Goal: Browse casually: Explore the website without a specific task or goal

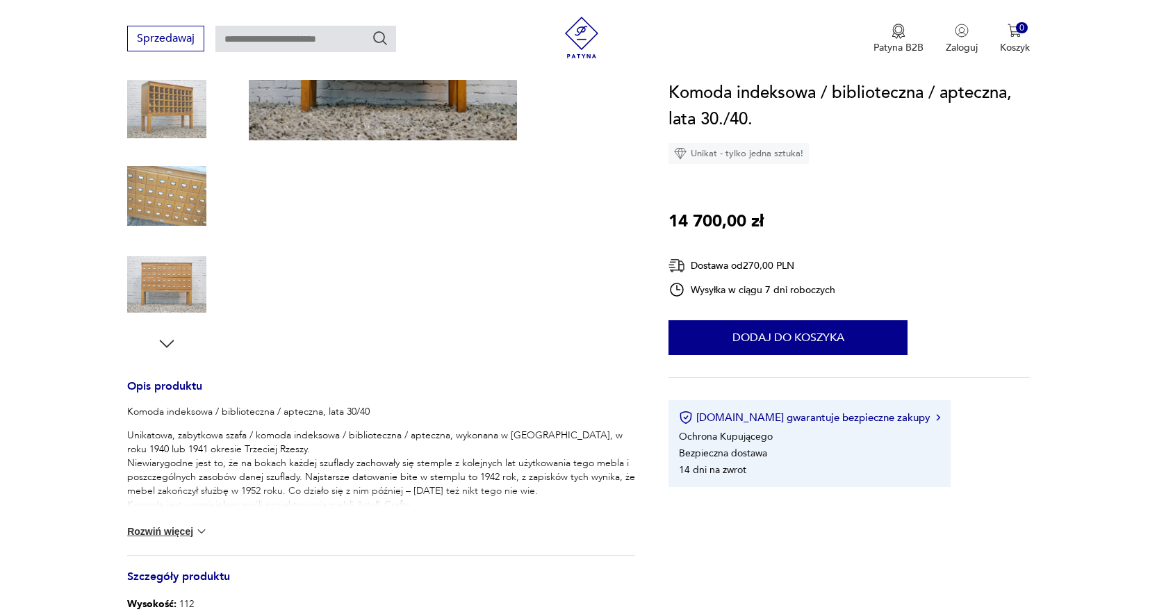
scroll to position [417, 0]
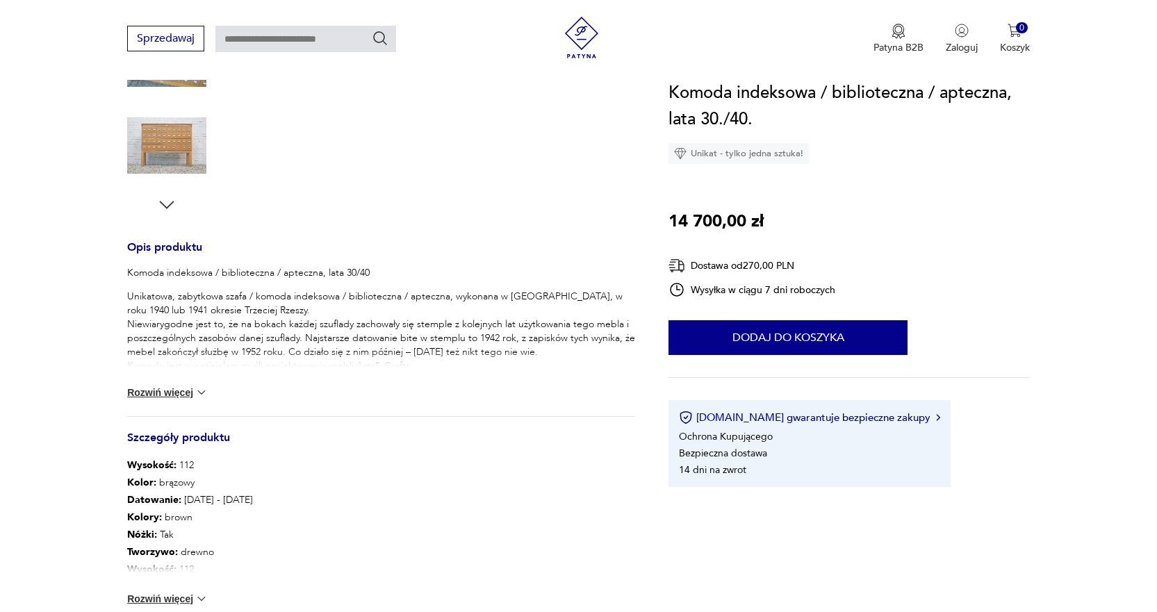
click at [165, 390] on button "Rozwiń więcej" at bounding box center [167, 393] width 81 height 14
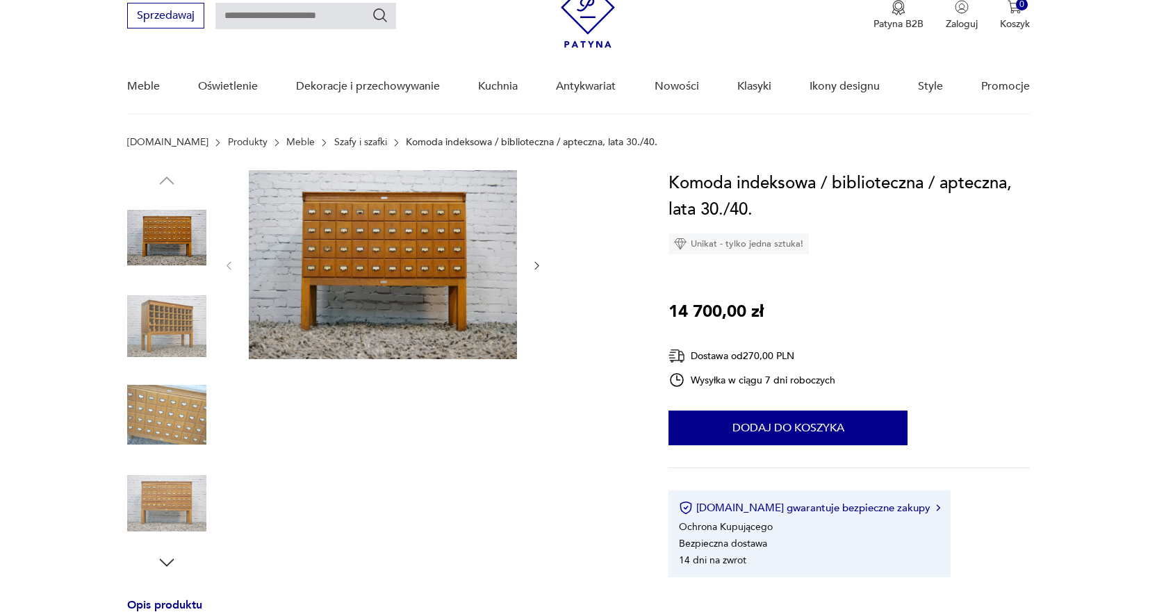
scroll to position [0, 0]
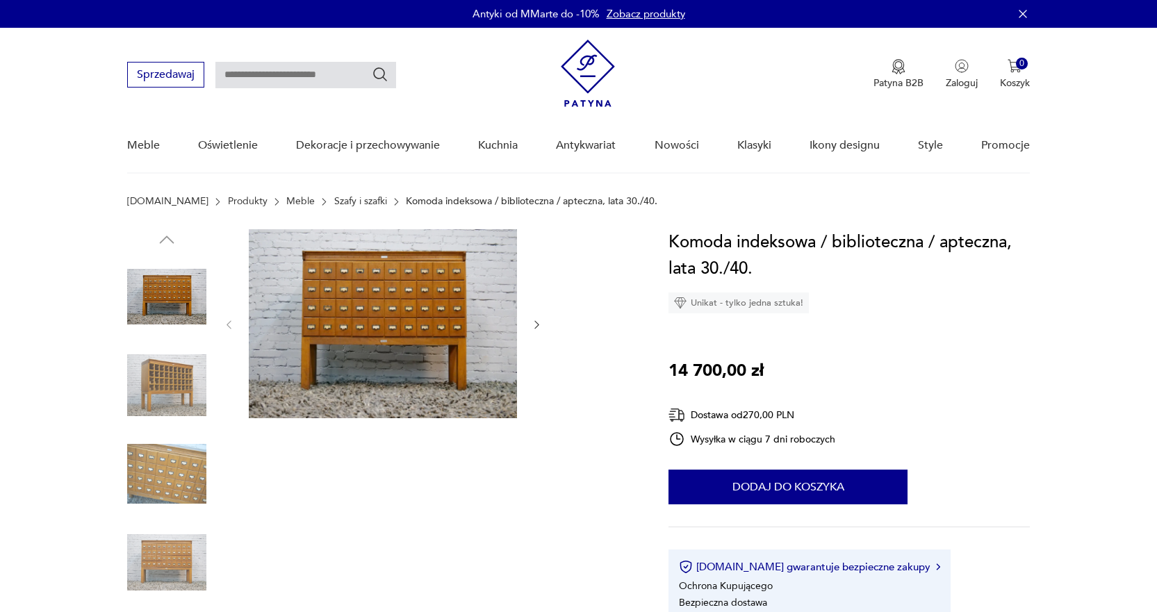
click at [373, 330] on img at bounding box center [383, 323] width 268 height 189
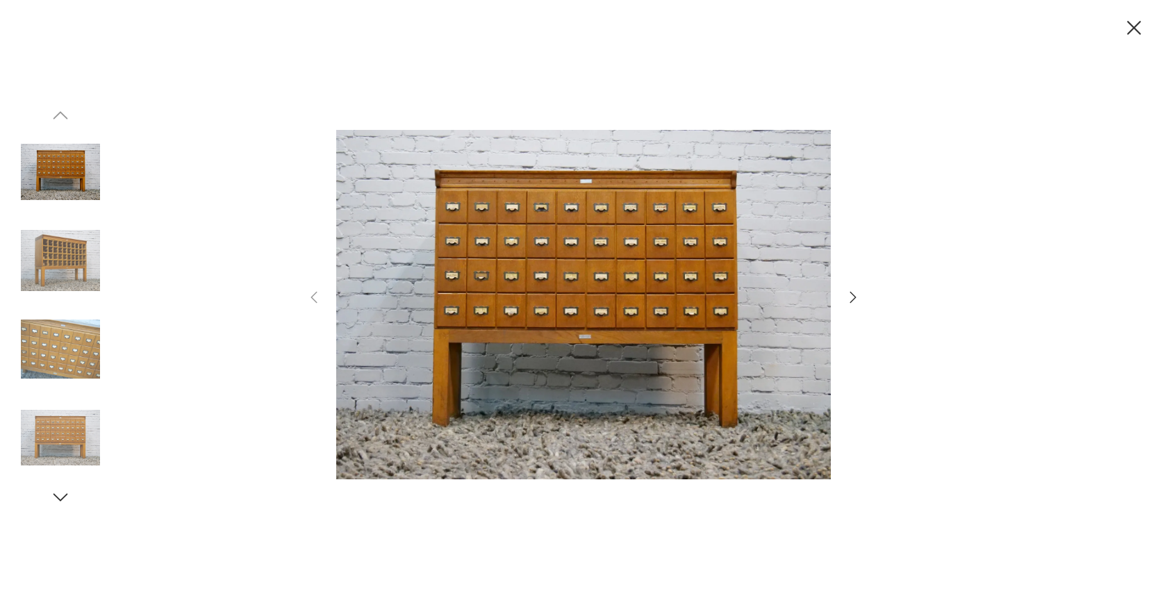
click at [83, 254] on img at bounding box center [60, 260] width 79 height 79
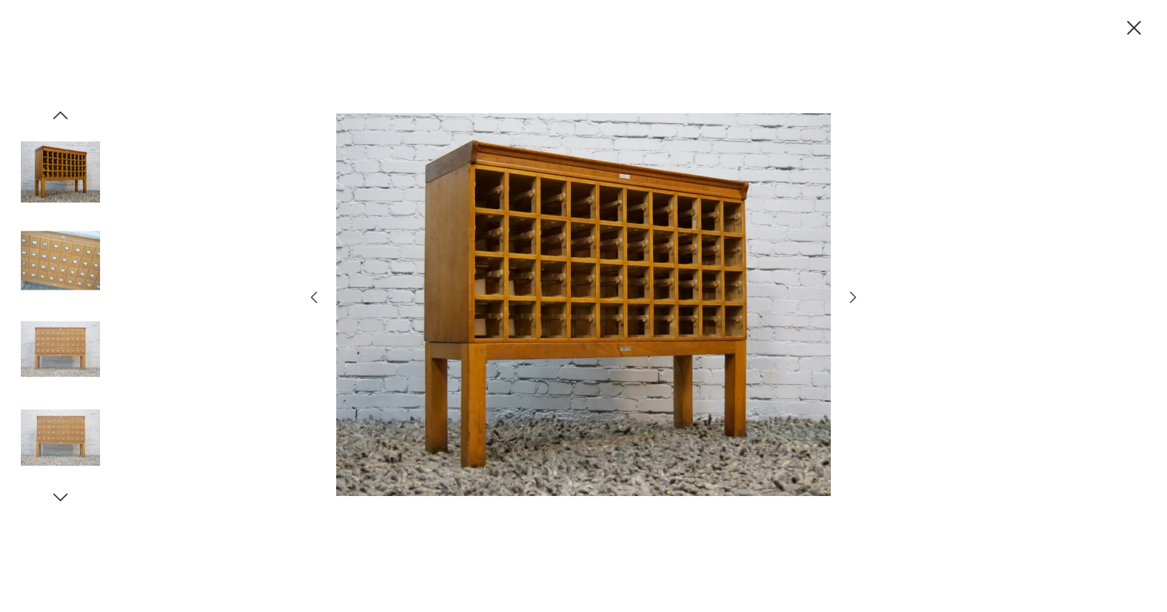
click at [58, 258] on img at bounding box center [60, 260] width 79 height 79
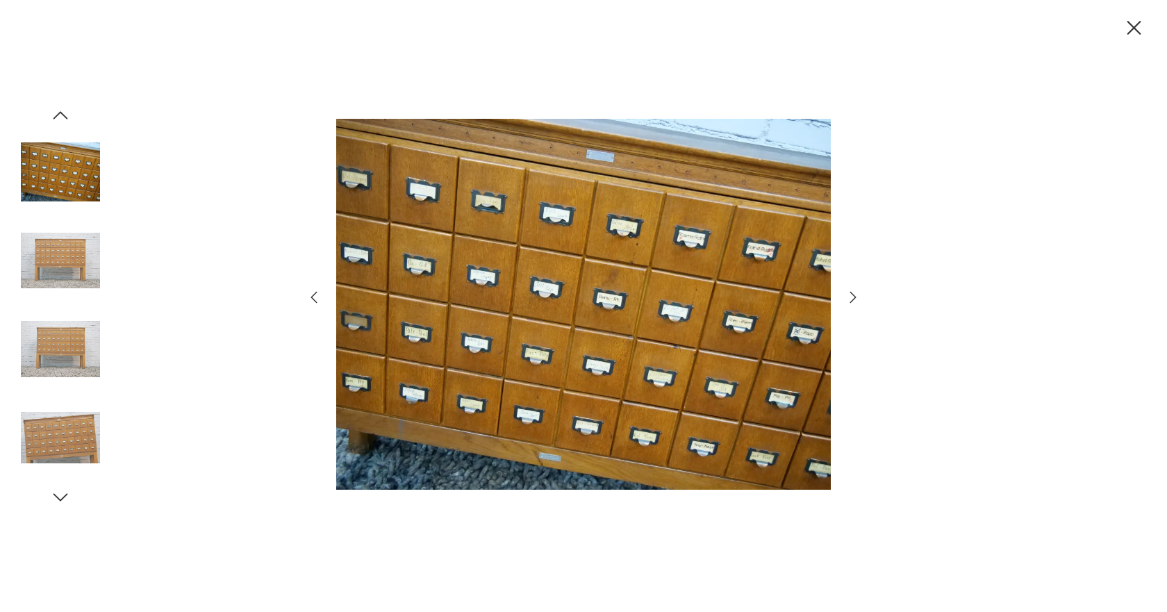
click at [51, 265] on img at bounding box center [60, 260] width 79 height 79
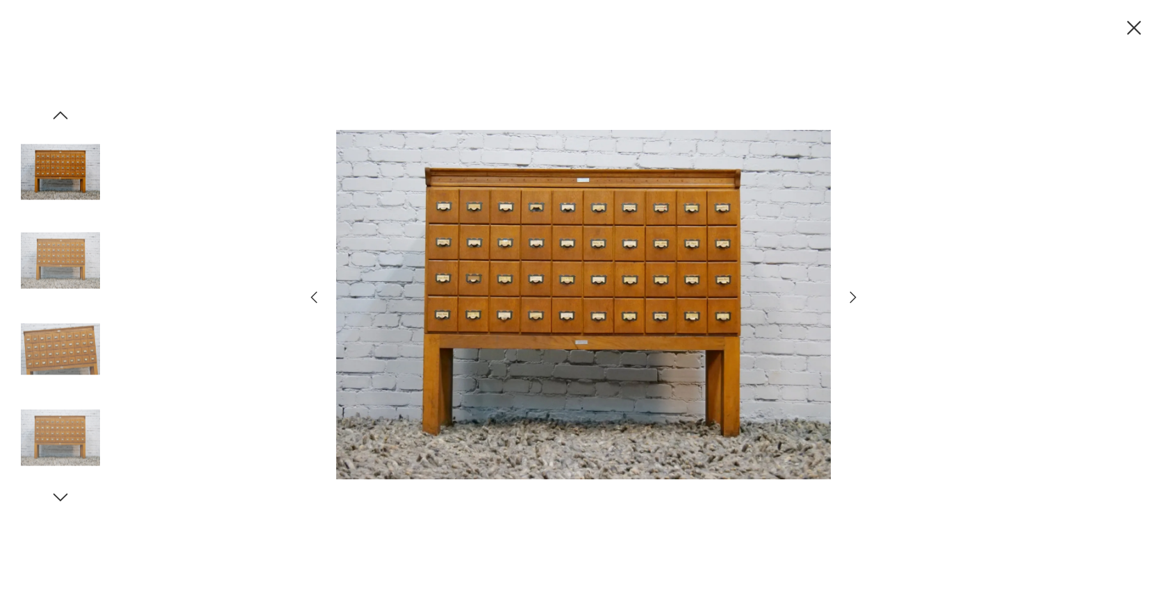
click at [51, 265] on img at bounding box center [60, 260] width 79 height 79
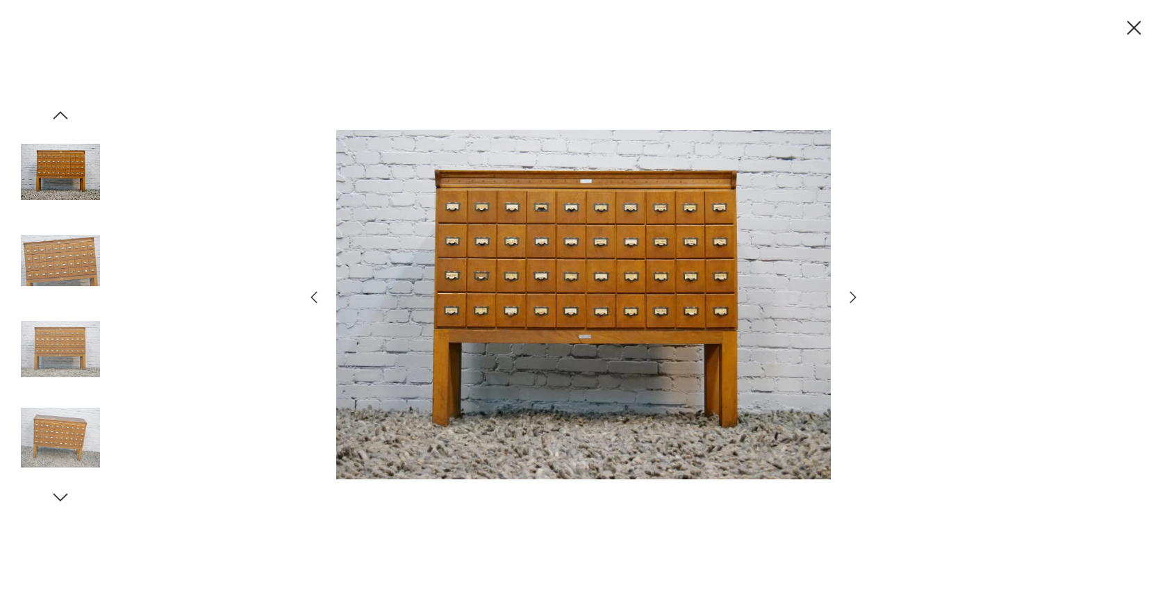
click at [51, 265] on img at bounding box center [60, 260] width 79 height 79
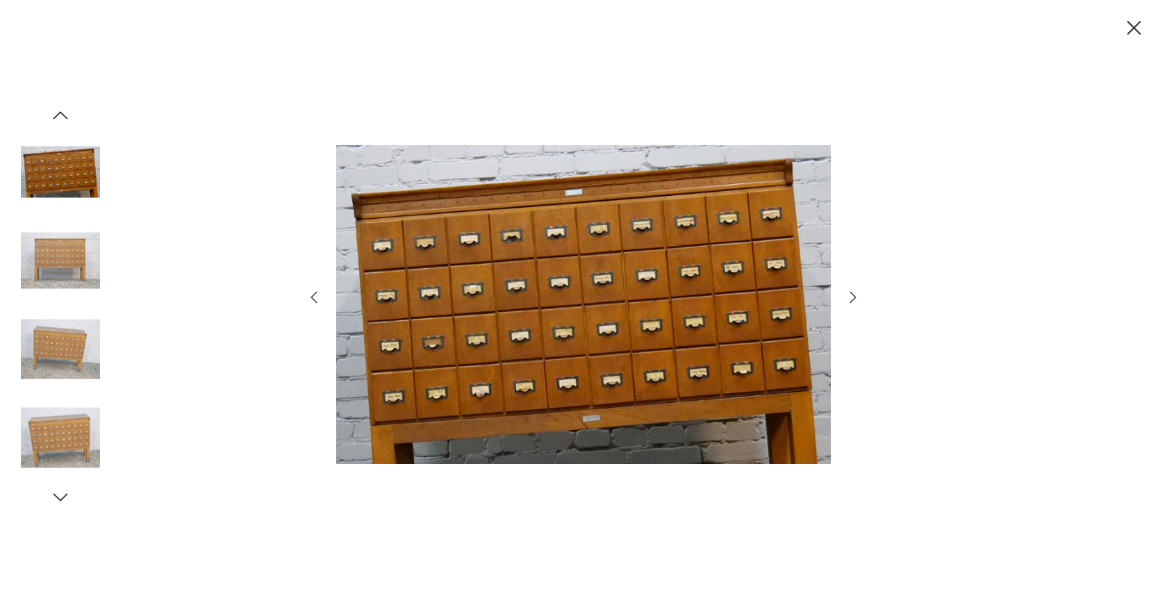
click at [51, 265] on img at bounding box center [60, 260] width 79 height 79
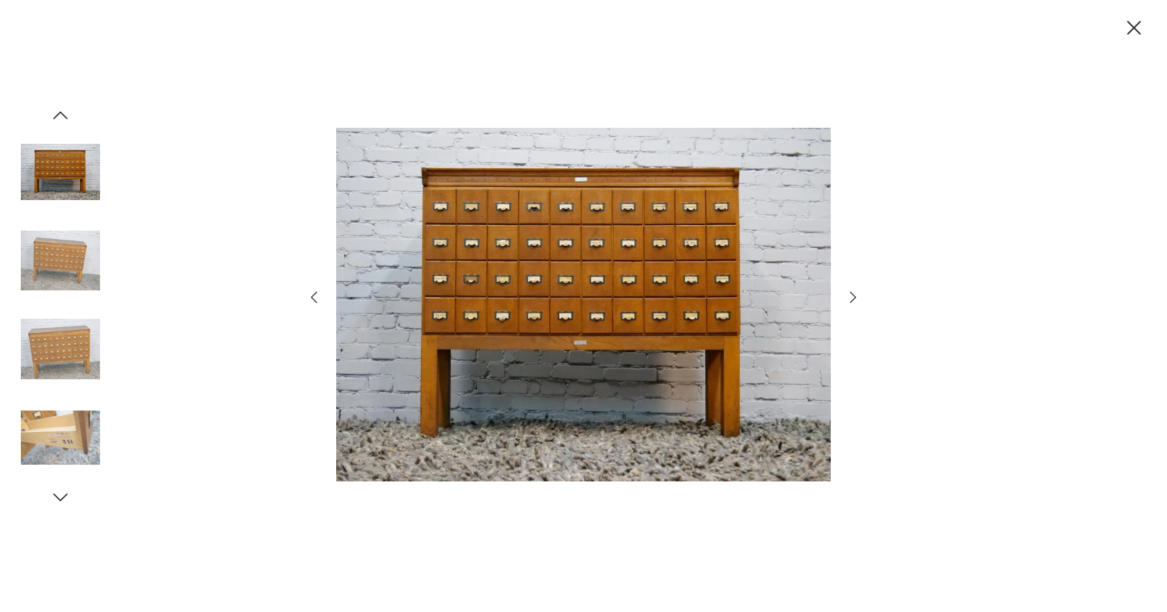
click at [51, 265] on img at bounding box center [60, 260] width 79 height 79
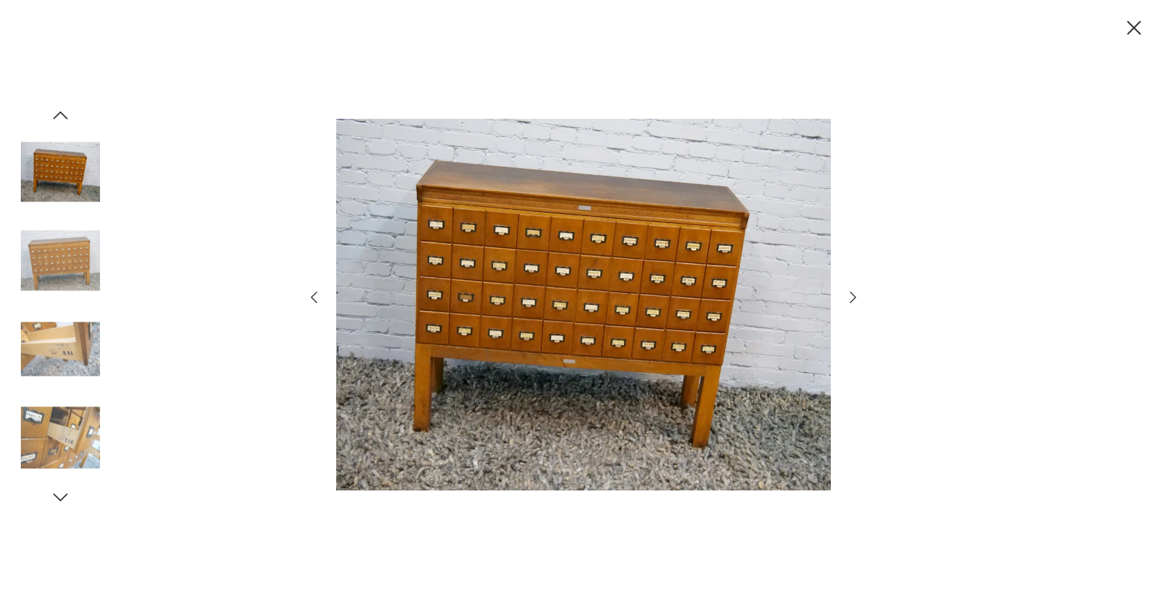
click at [51, 265] on img at bounding box center [60, 260] width 79 height 79
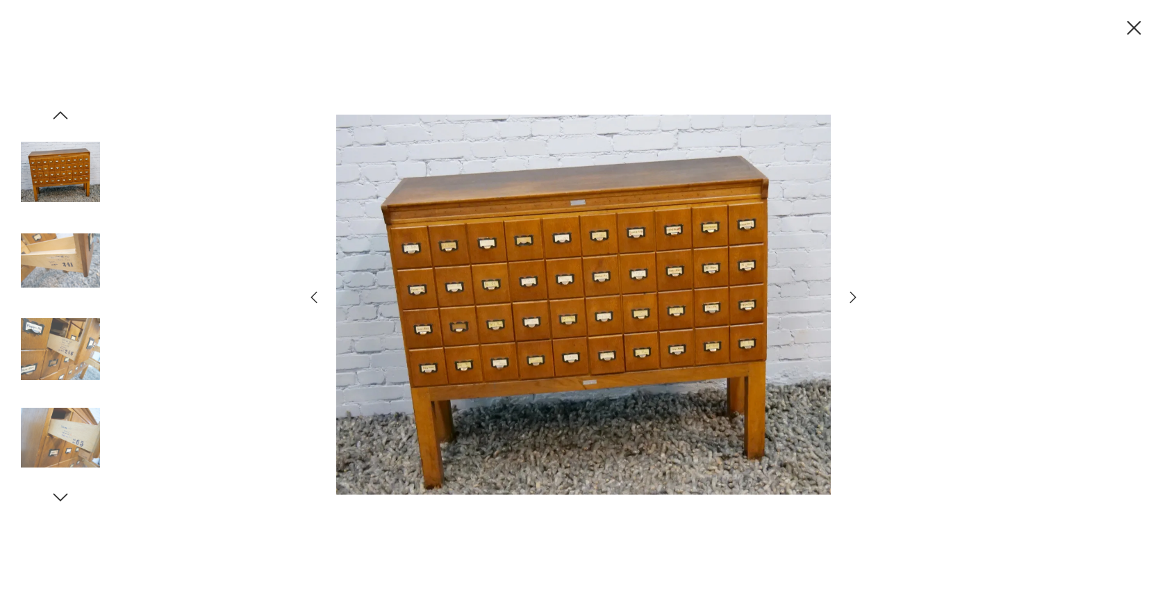
click at [51, 265] on img at bounding box center [60, 260] width 79 height 79
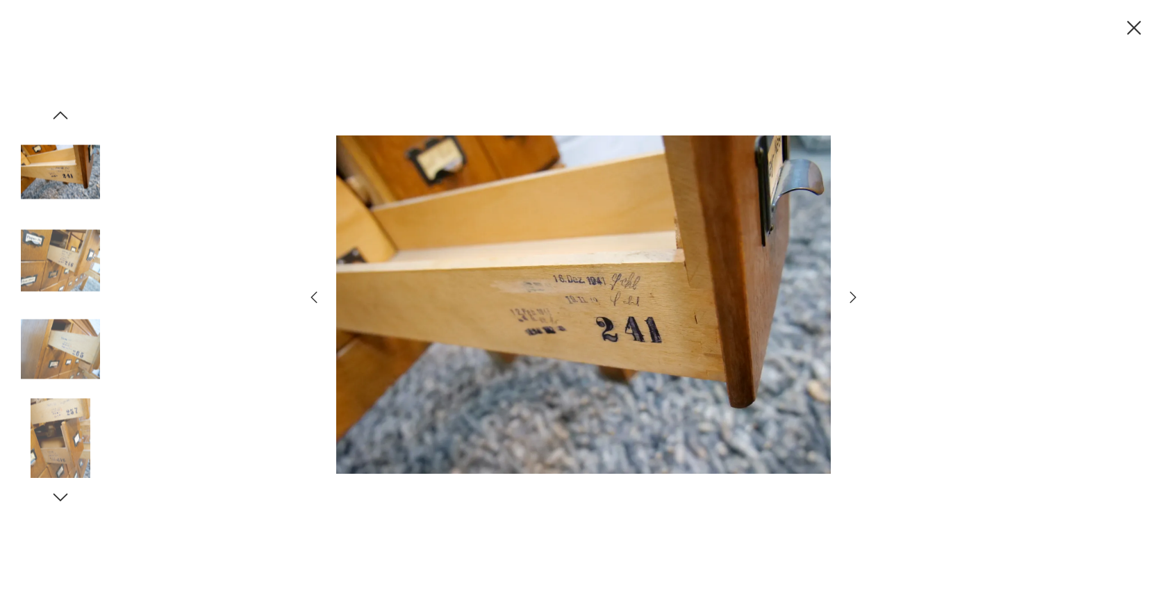
click at [51, 265] on img at bounding box center [60, 260] width 79 height 79
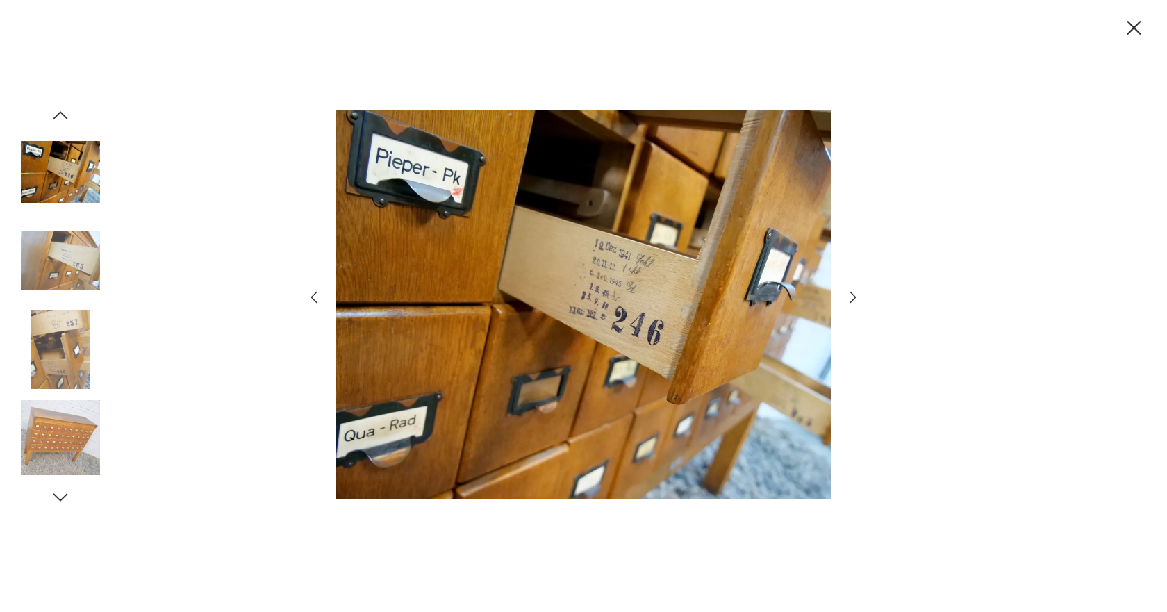
click at [51, 265] on img at bounding box center [60, 260] width 79 height 79
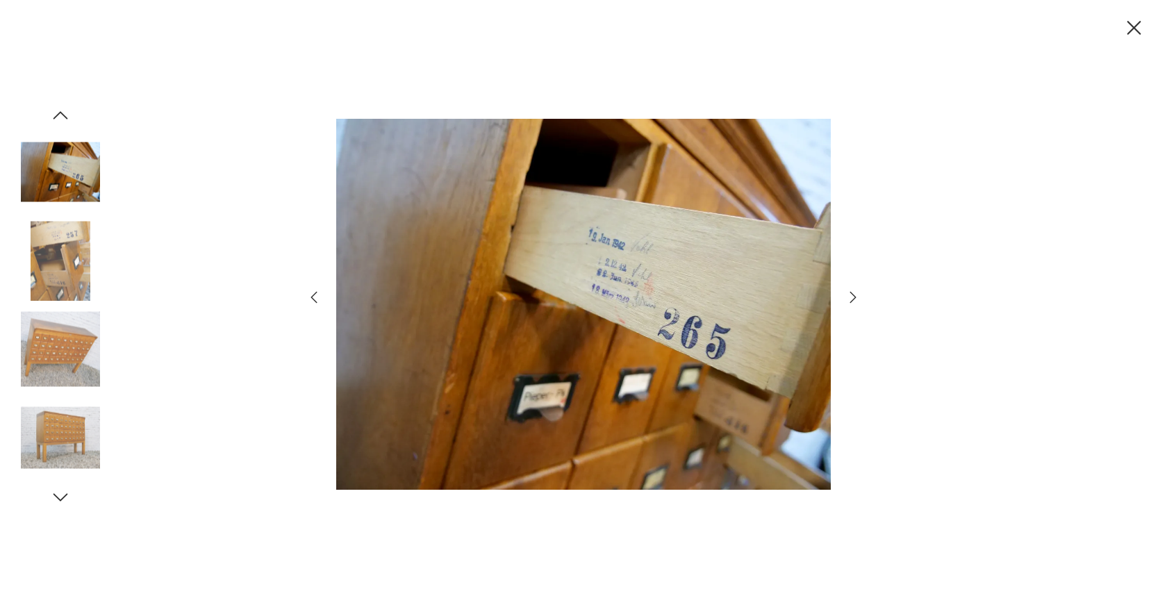
click at [51, 265] on img at bounding box center [60, 260] width 79 height 79
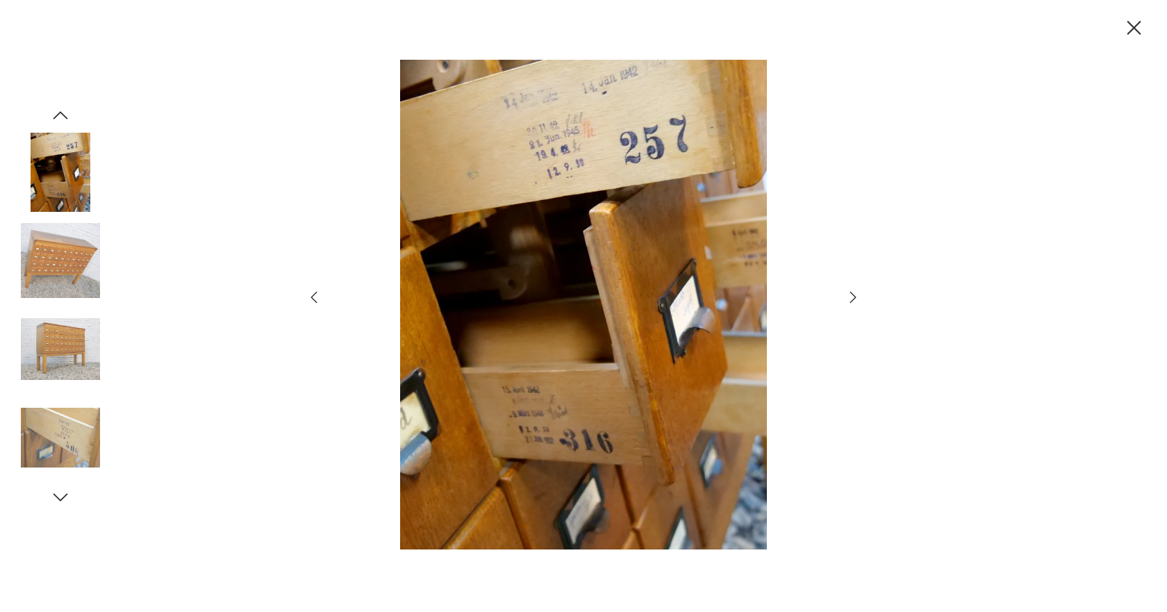
click at [51, 265] on img at bounding box center [60, 260] width 79 height 79
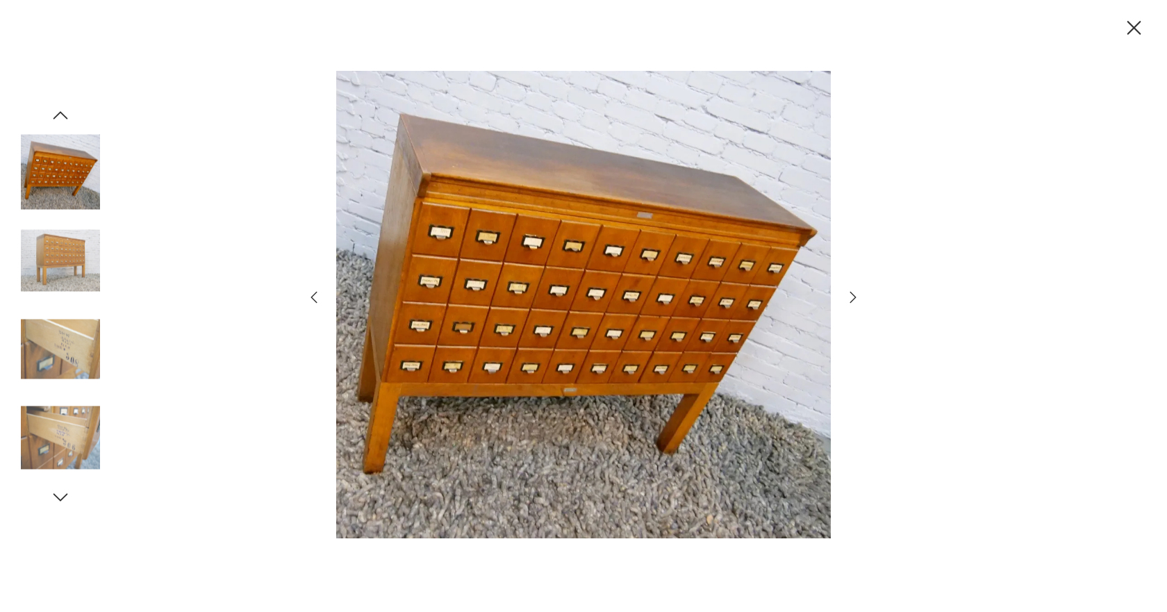
click at [51, 265] on img at bounding box center [60, 260] width 79 height 79
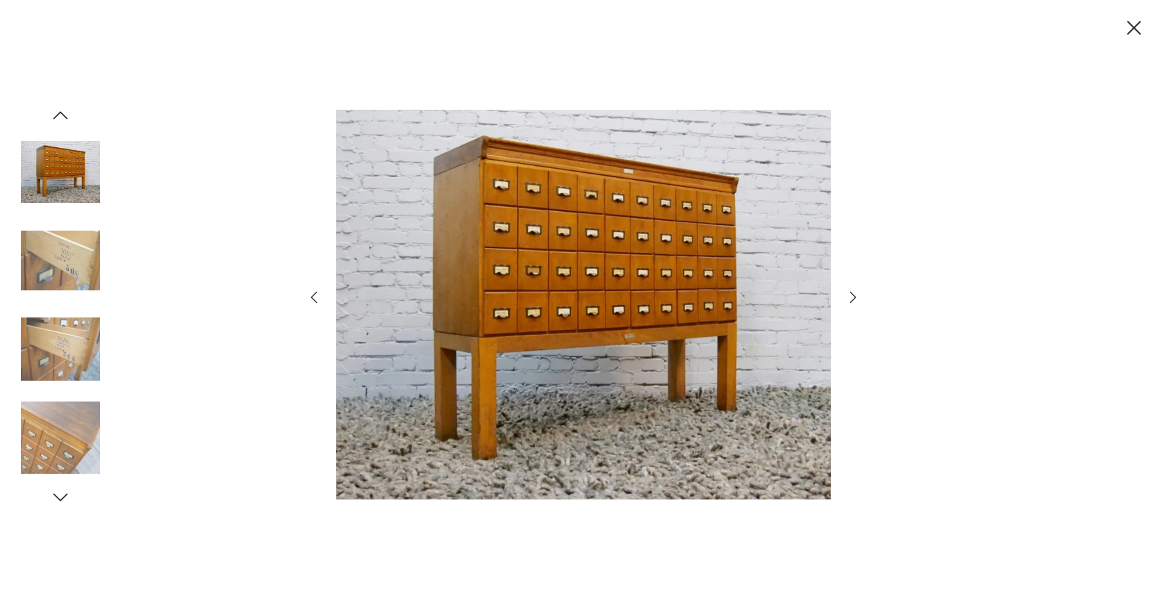
click at [51, 265] on img at bounding box center [60, 260] width 79 height 79
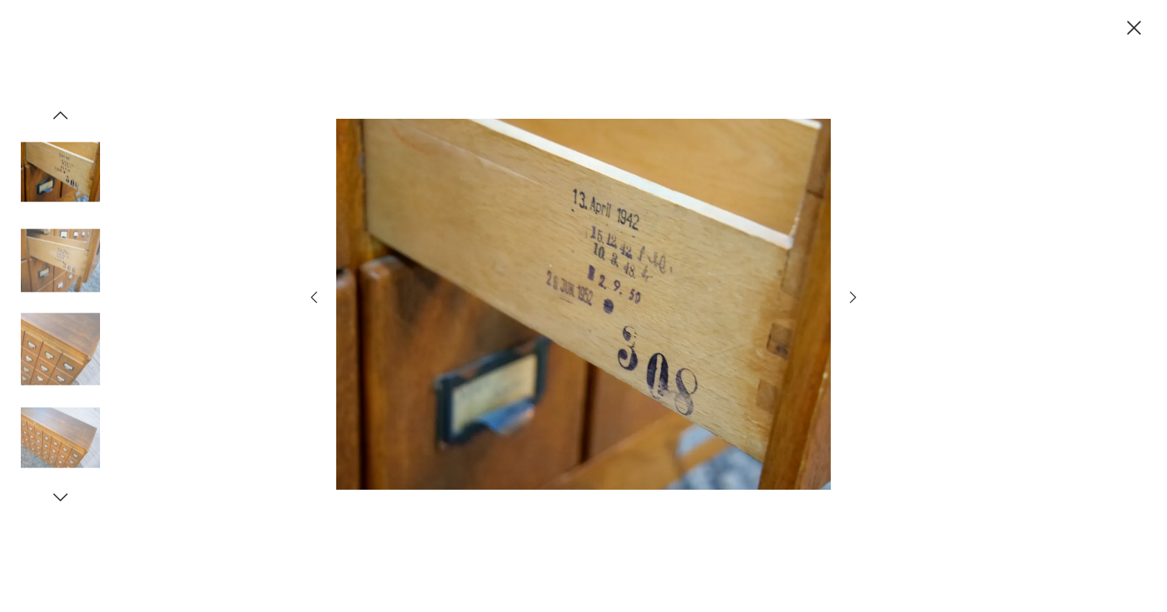
click at [51, 265] on img at bounding box center [60, 260] width 79 height 79
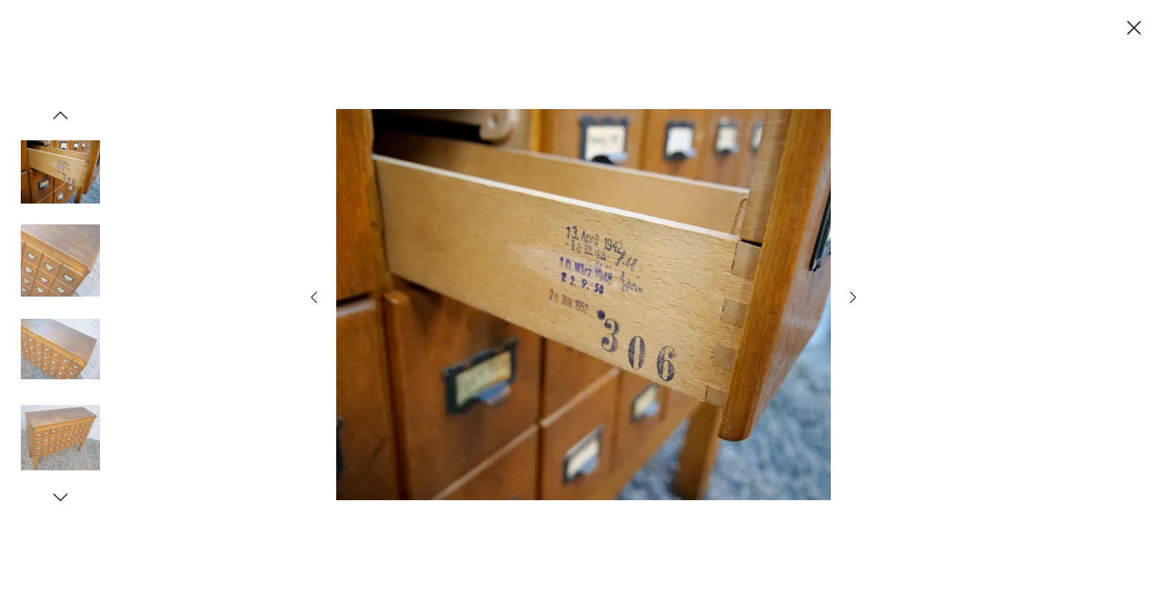
click at [51, 265] on img at bounding box center [60, 260] width 79 height 79
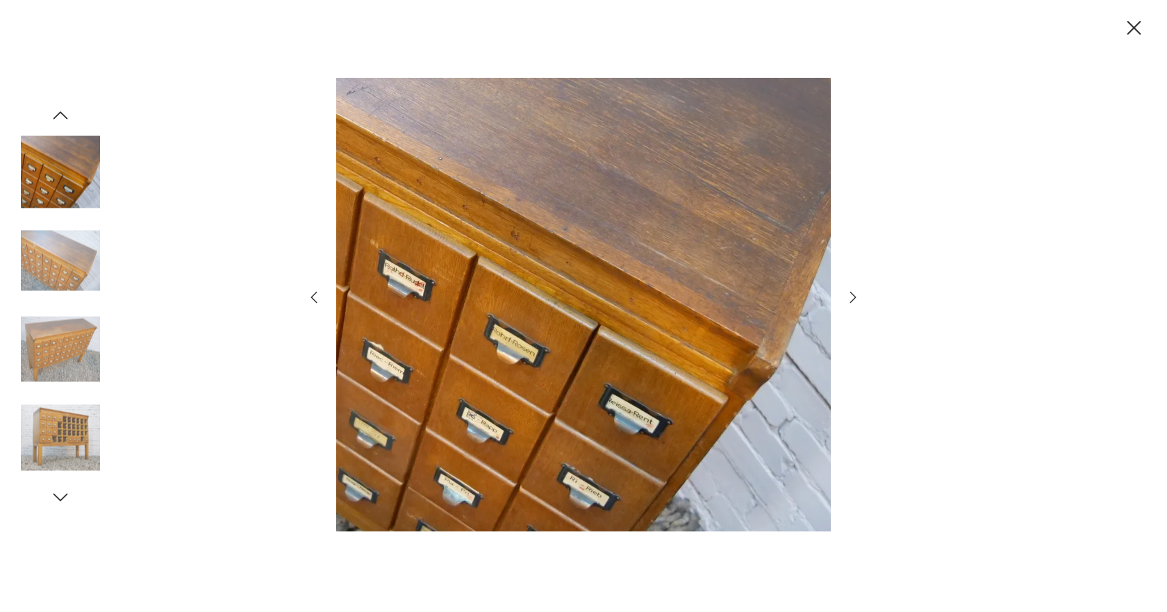
click at [51, 265] on img at bounding box center [60, 260] width 79 height 79
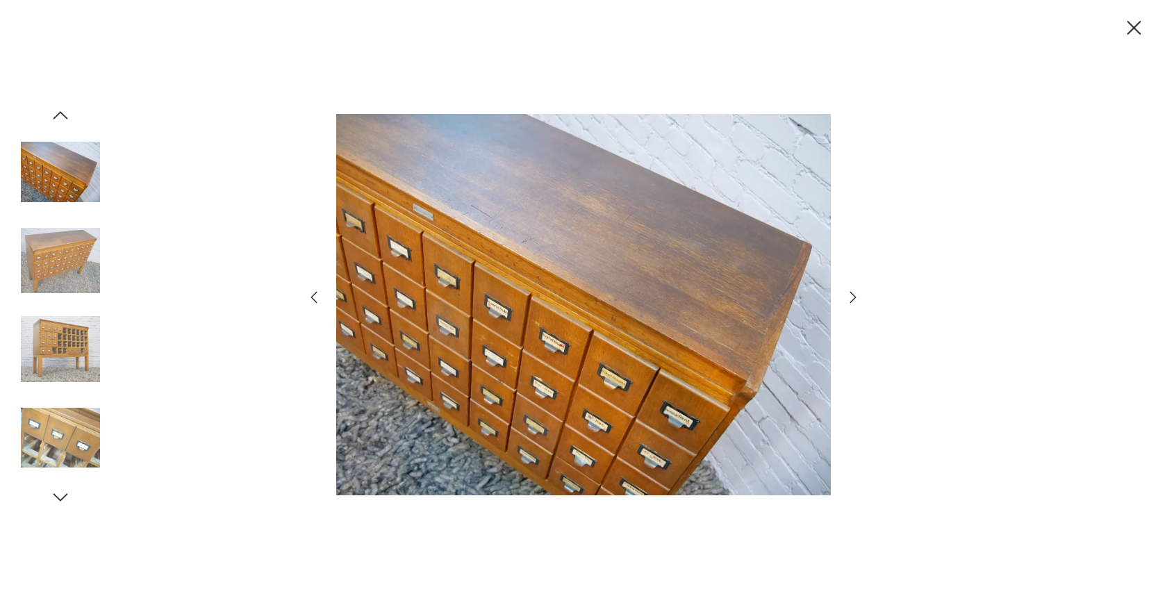
click at [51, 265] on img at bounding box center [60, 260] width 79 height 79
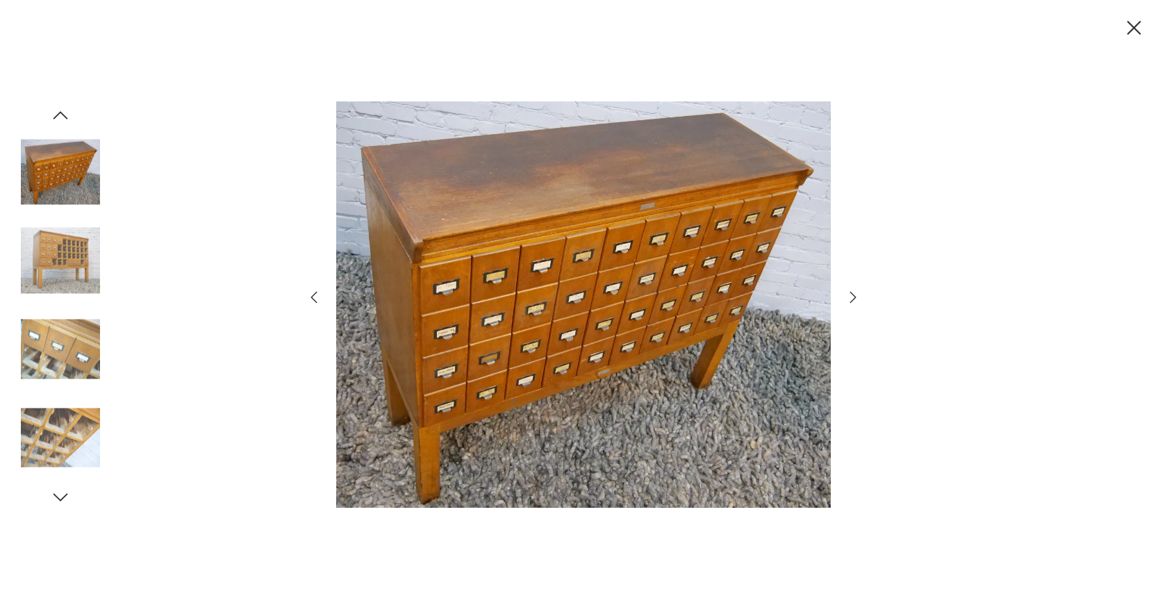
click at [51, 265] on img at bounding box center [60, 260] width 79 height 79
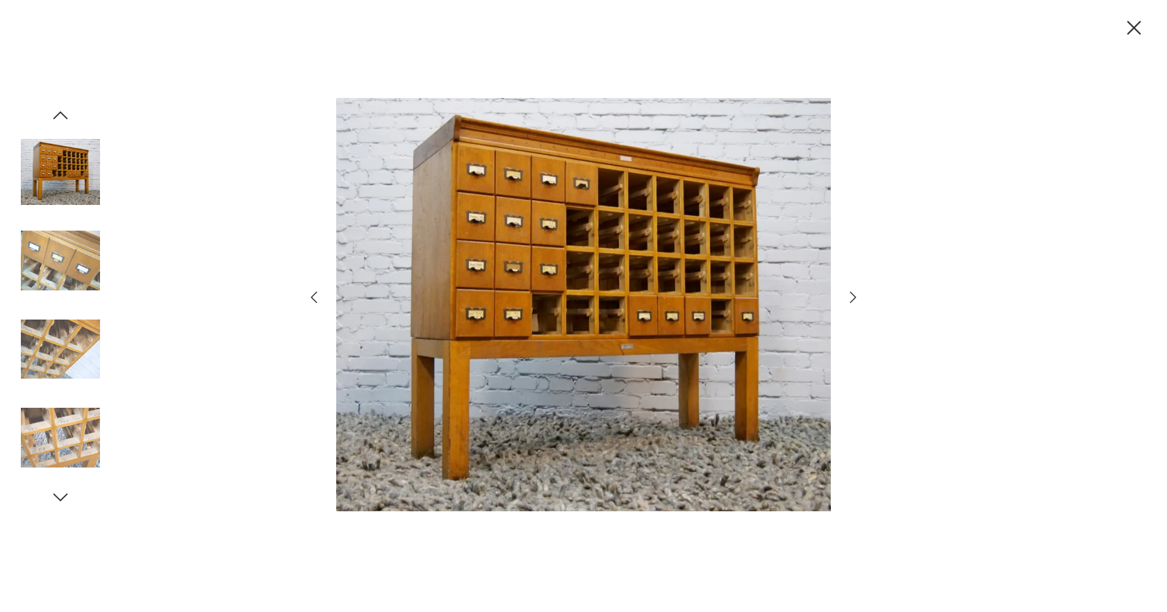
click at [51, 265] on img at bounding box center [60, 260] width 79 height 79
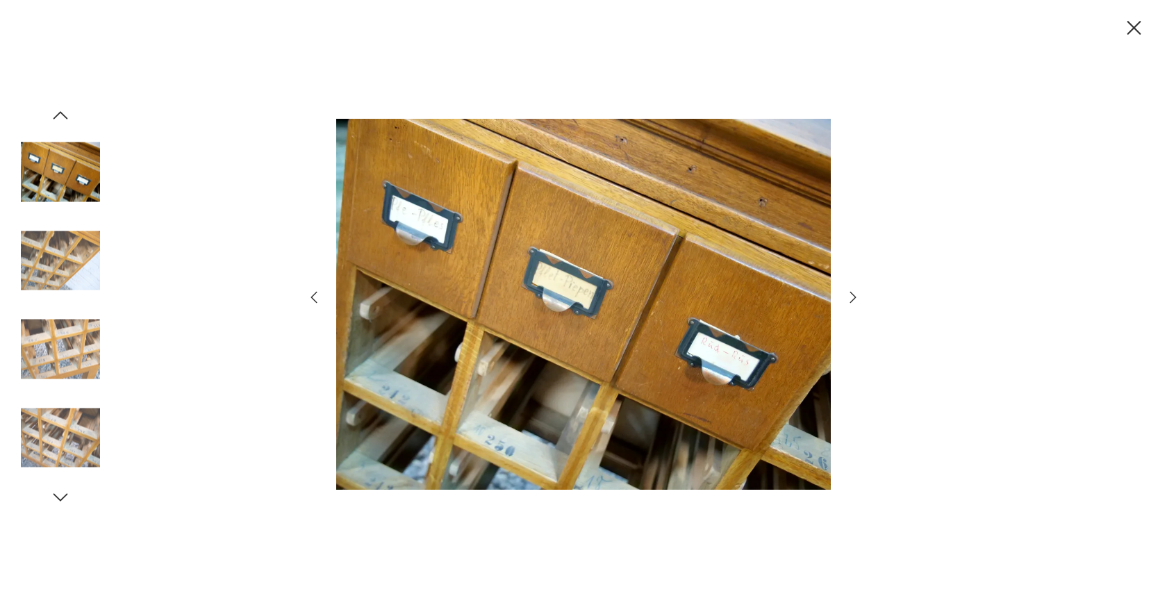
click at [51, 265] on img at bounding box center [60, 260] width 79 height 79
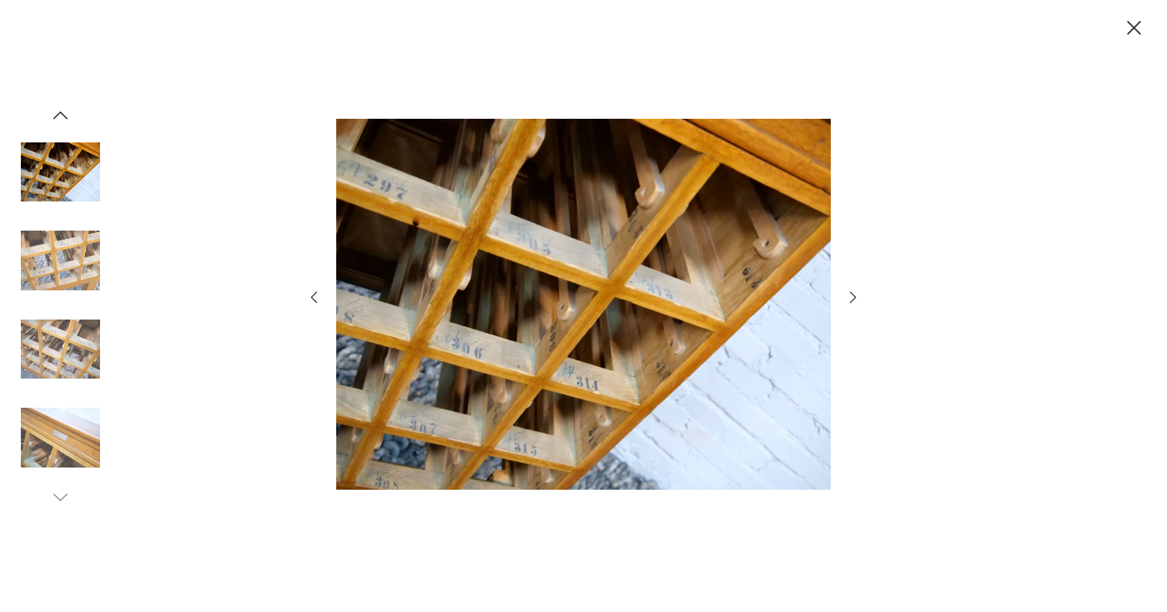
click at [51, 265] on img at bounding box center [60, 260] width 79 height 79
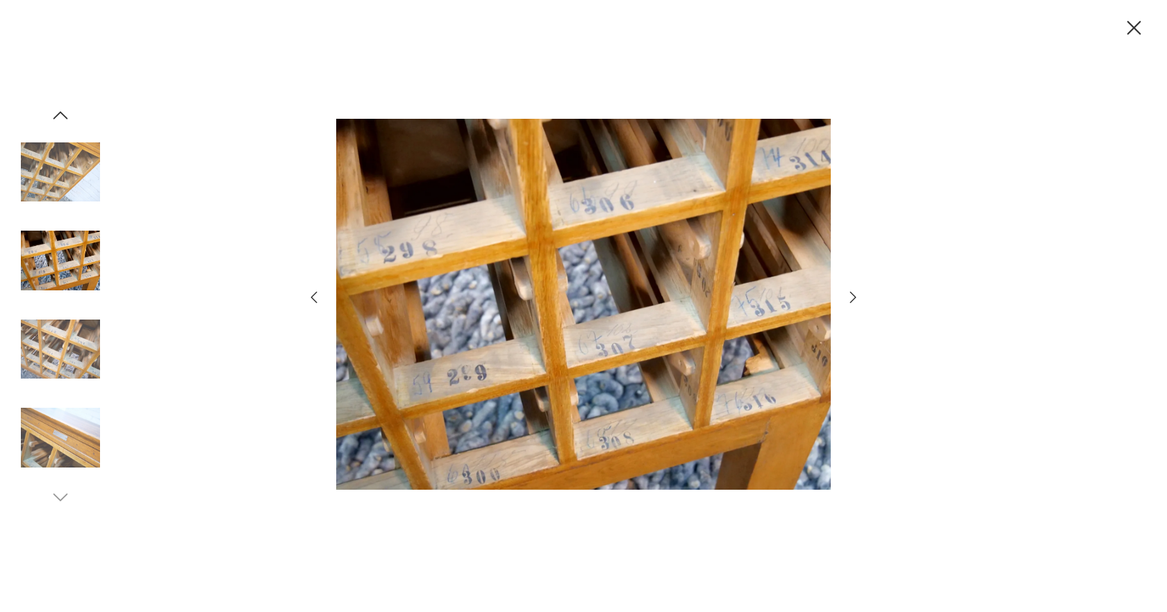
click at [51, 265] on img at bounding box center [60, 260] width 79 height 79
click at [67, 349] on img at bounding box center [60, 349] width 79 height 79
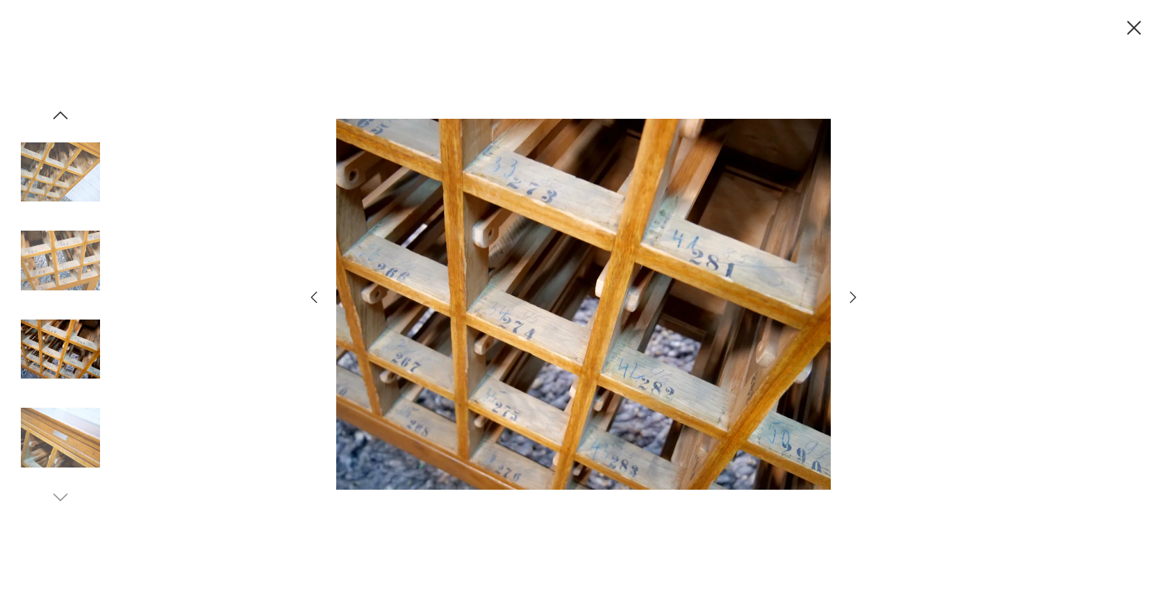
click at [74, 411] on img at bounding box center [60, 437] width 79 height 79
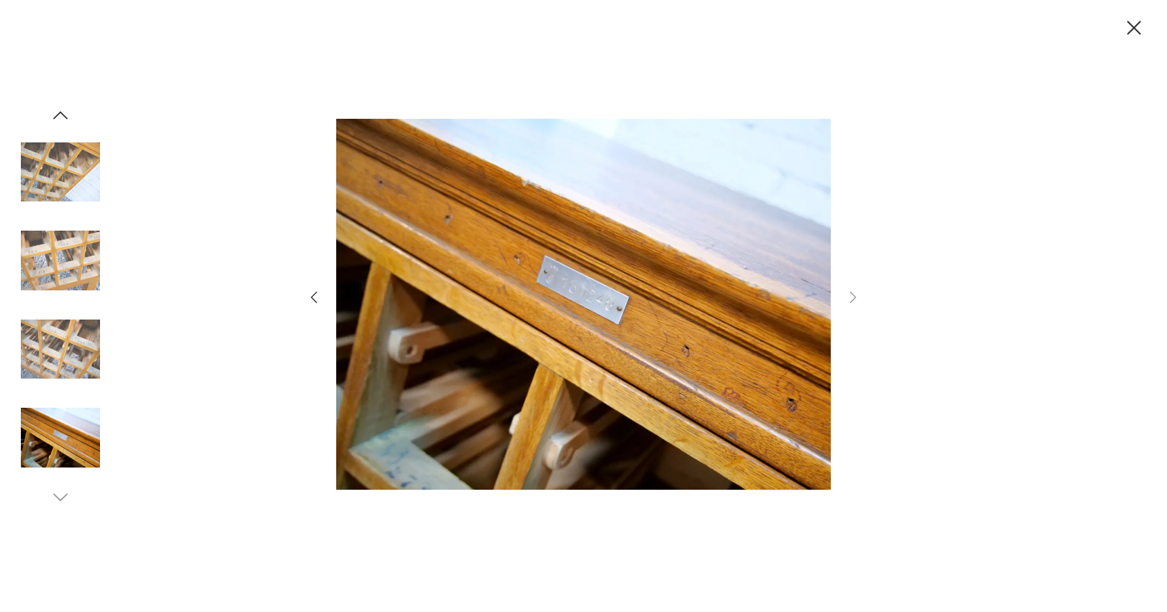
click at [1124, 23] on icon "button" at bounding box center [1134, 28] width 24 height 24
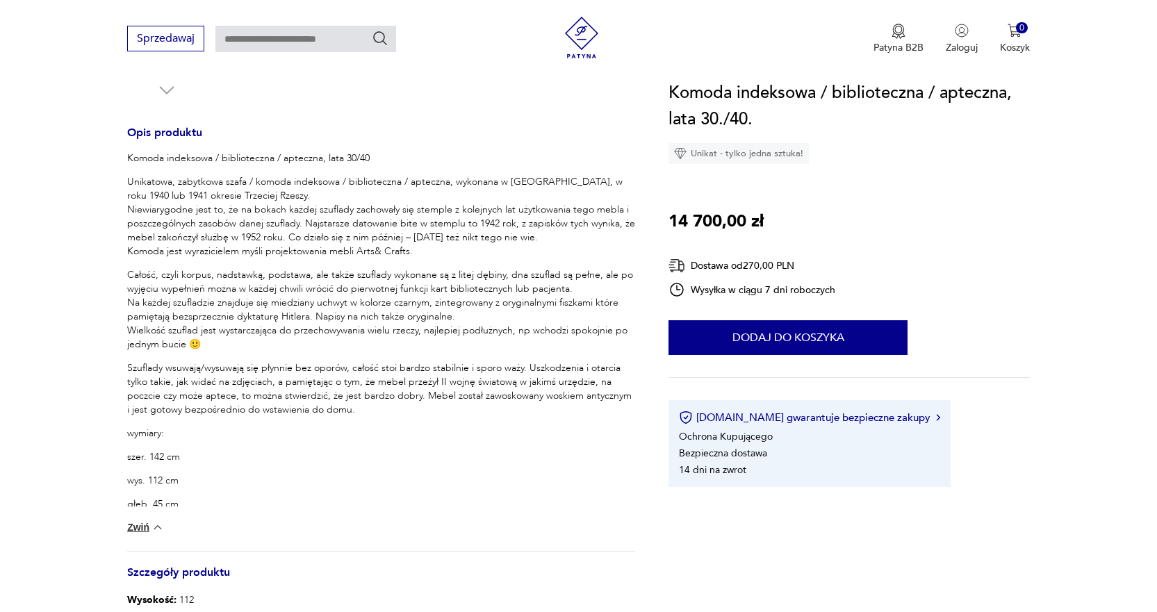
scroll to position [556, 0]
